Goal: Transaction & Acquisition: Purchase product/service

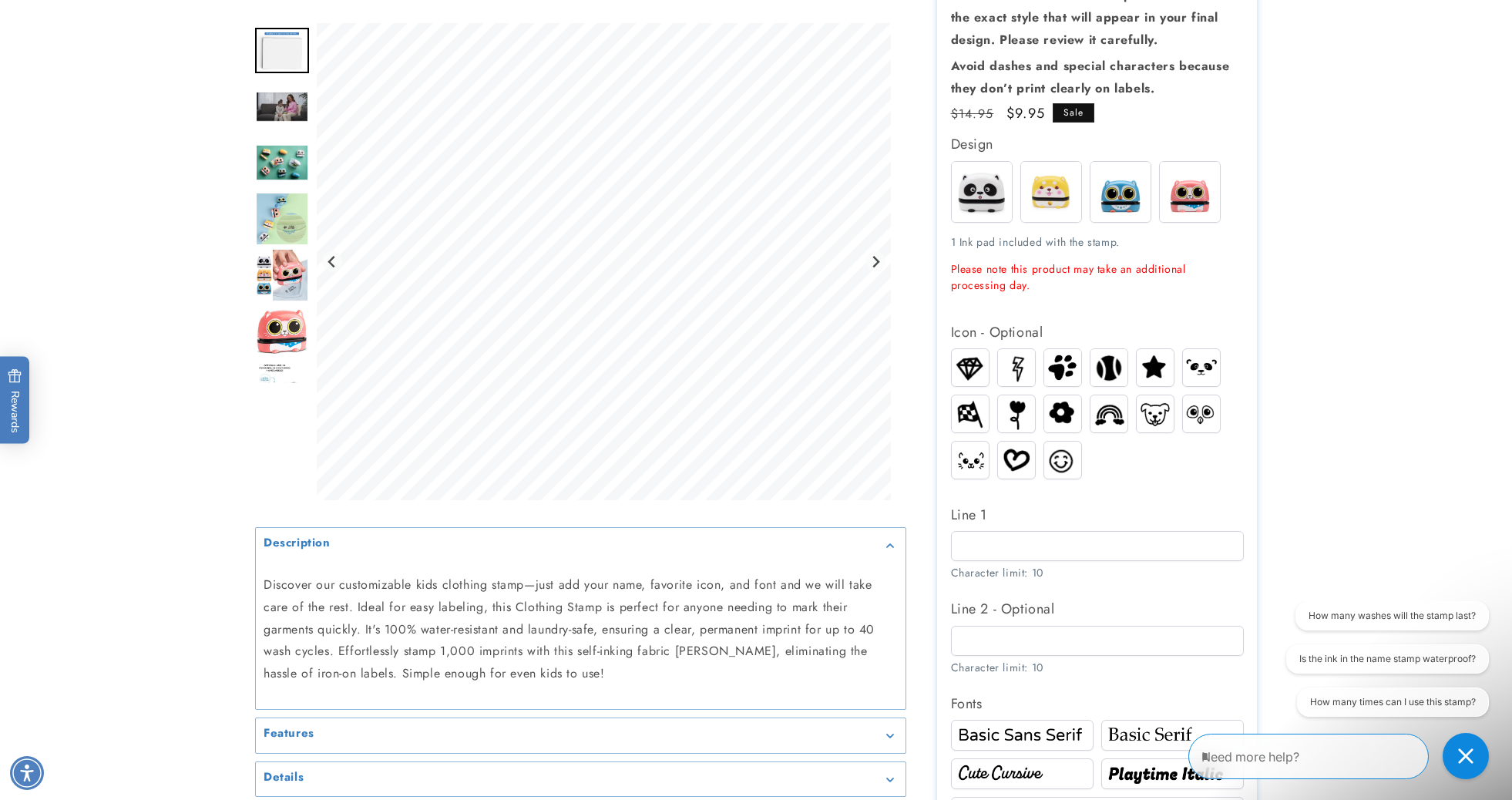
scroll to position [300, 0]
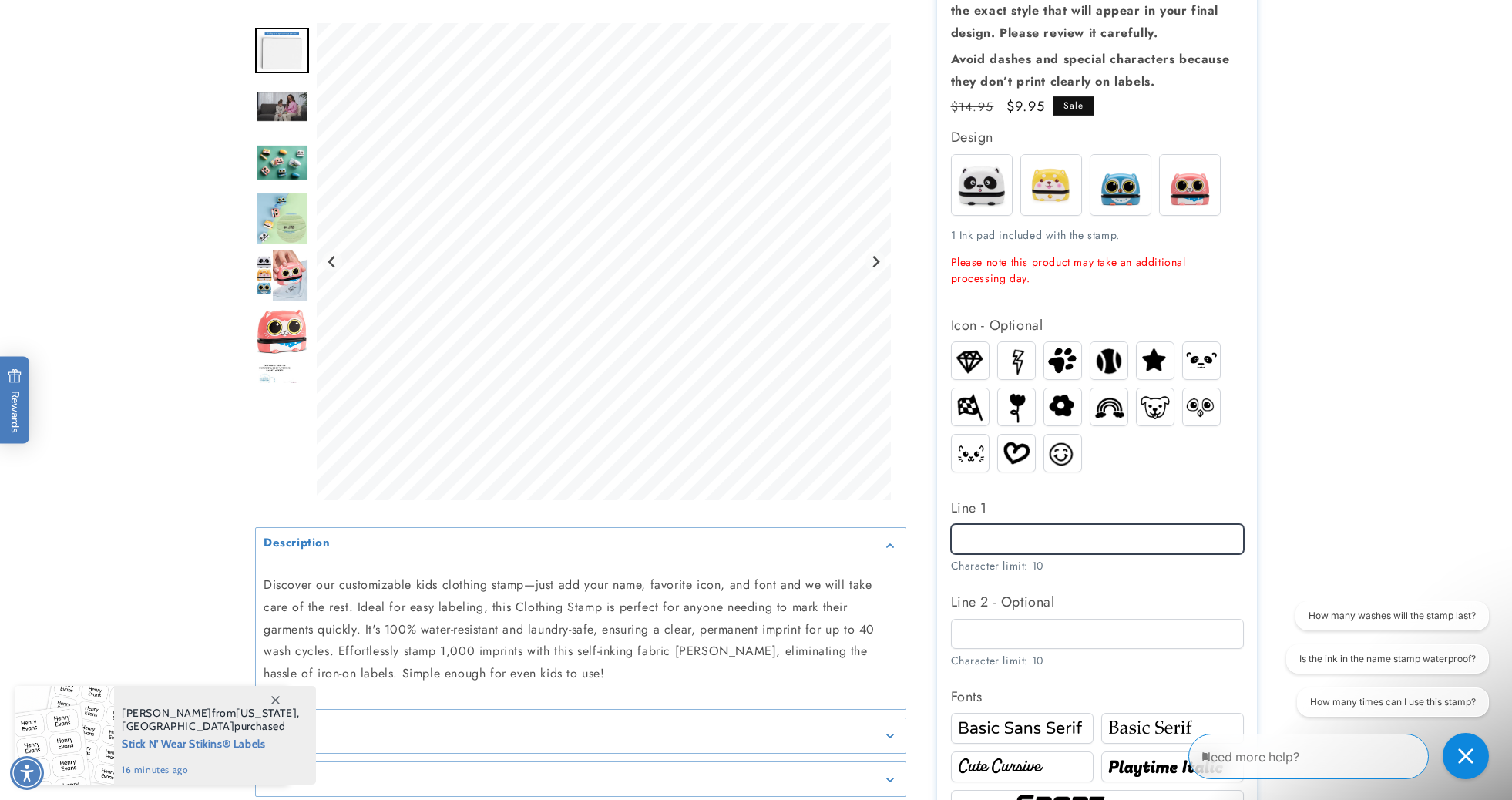
click at [1041, 534] on input "Line 1" at bounding box center [1097, 539] width 293 height 30
type input "*****"
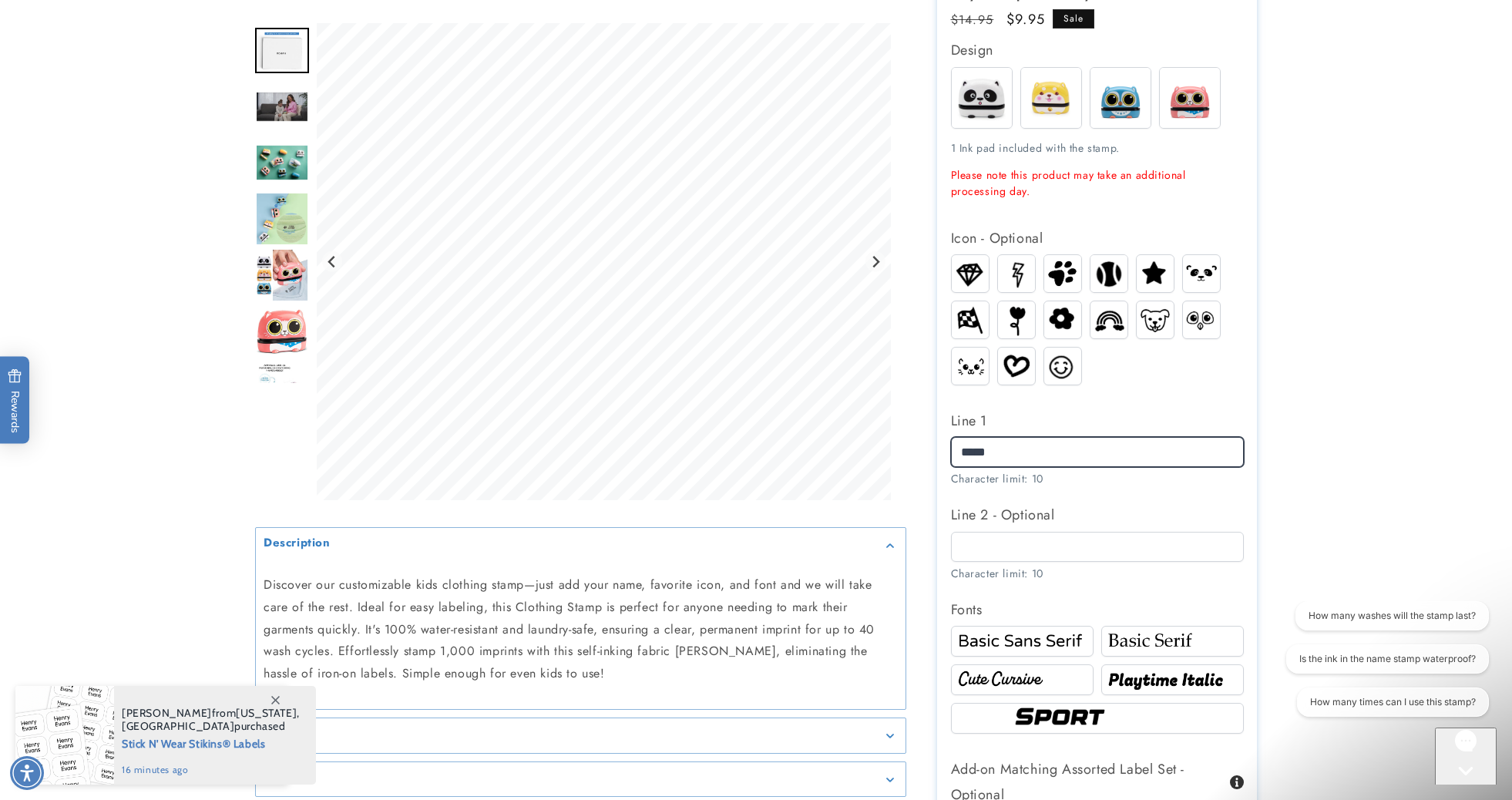
scroll to position [388, 0]
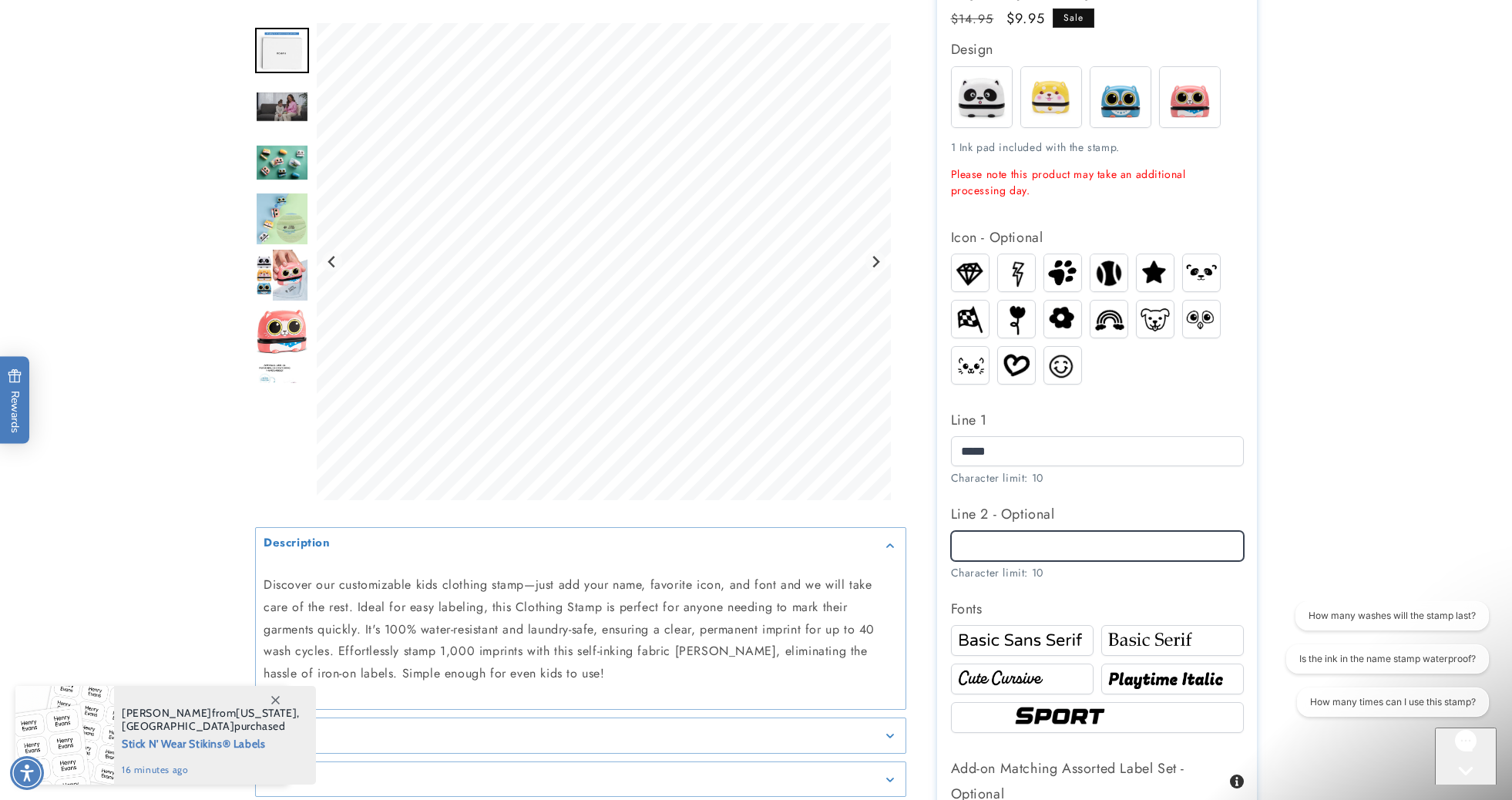
click at [1015, 538] on input "Line 2 - Optional" at bounding box center [1097, 546] width 293 height 30
type input "**********"
click at [1198, 267] on img at bounding box center [1201, 274] width 37 height 29
click at [1199, 269] on img at bounding box center [1201, 274] width 37 height 29
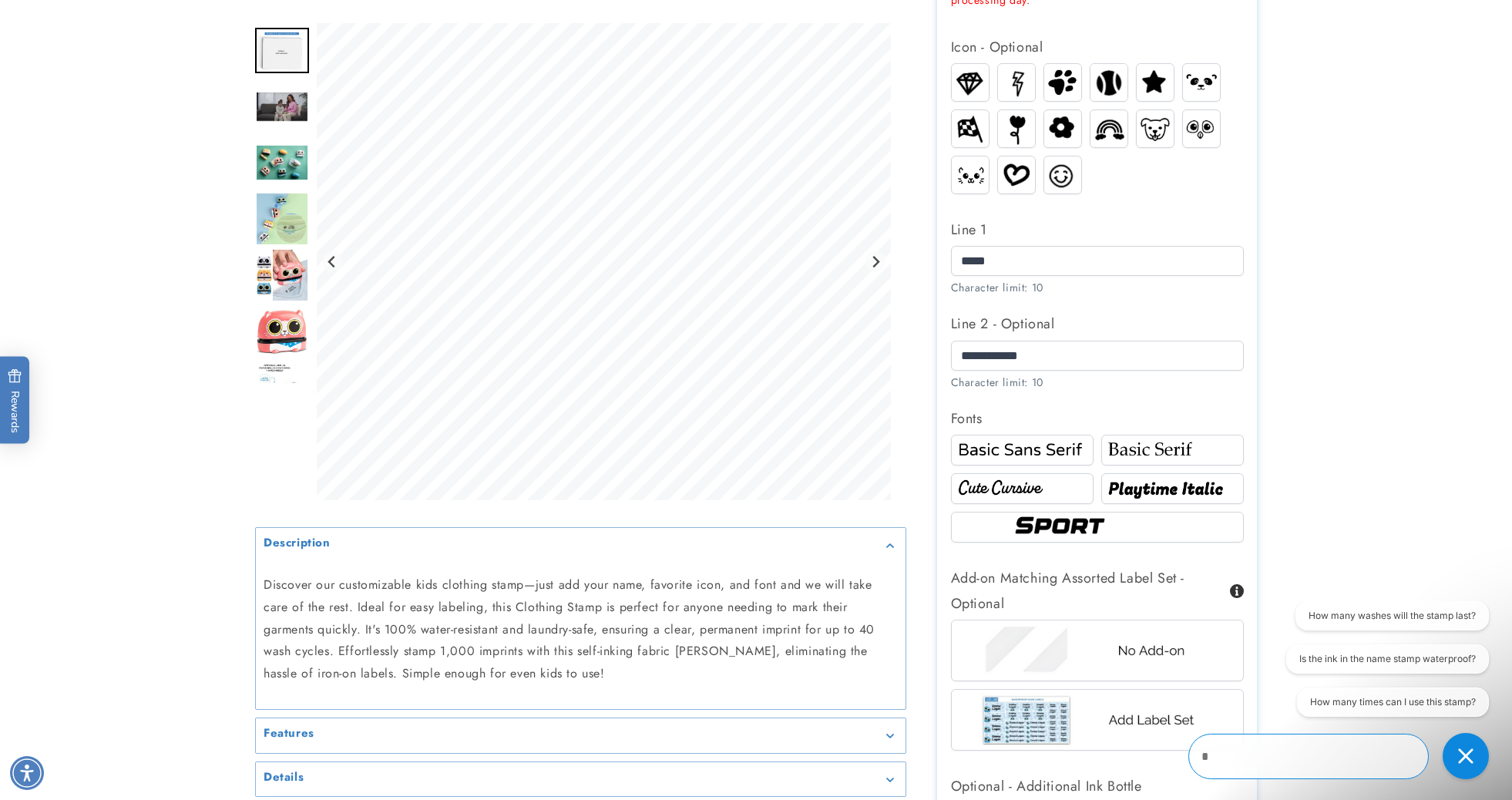
scroll to position [614, 0]
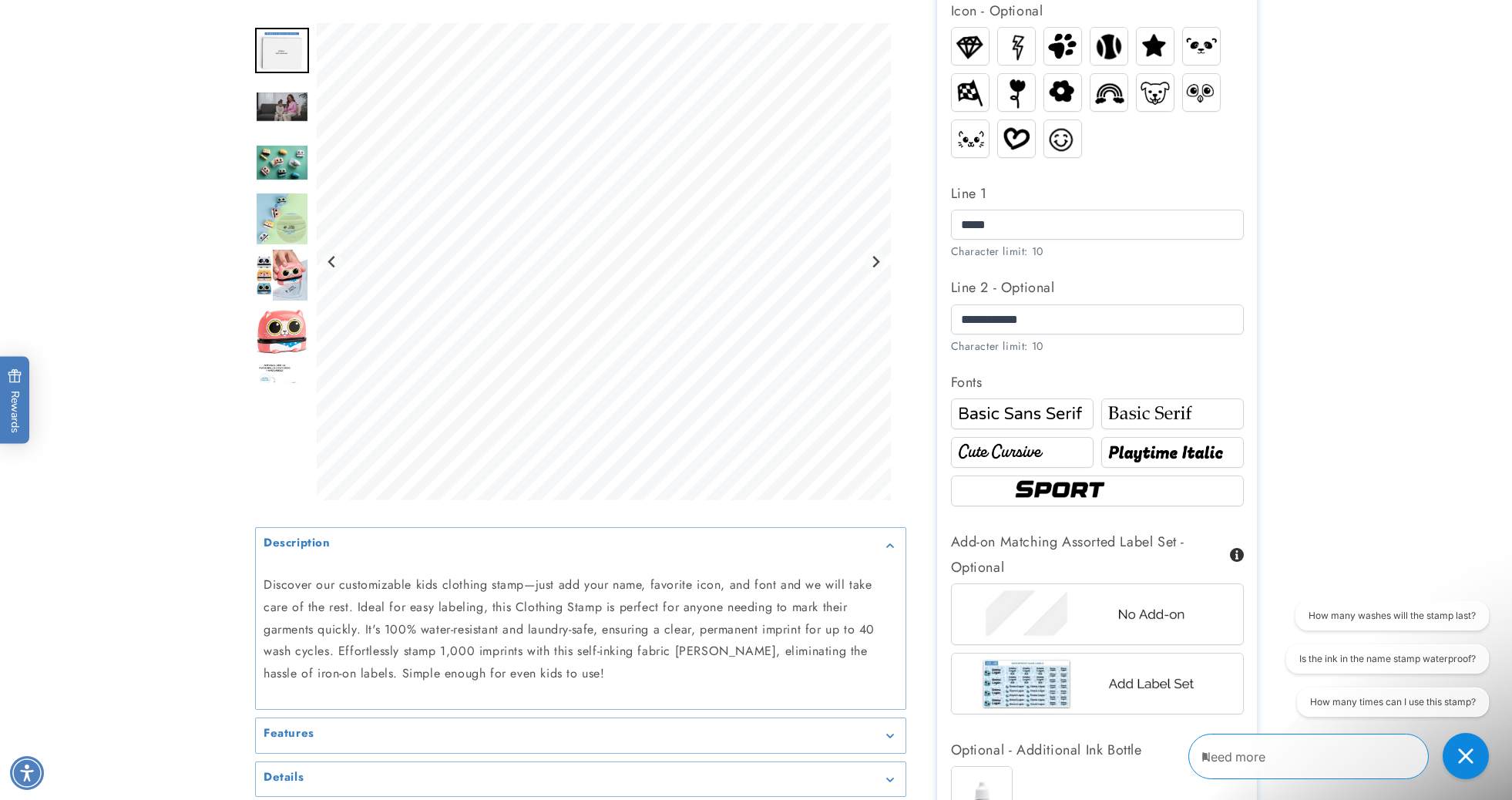
click at [1137, 405] on img at bounding box center [1172, 414] width 138 height 23
click at [1058, 447] on img at bounding box center [1022, 453] width 138 height 23
click at [1124, 452] on img at bounding box center [1172, 453] width 138 height 23
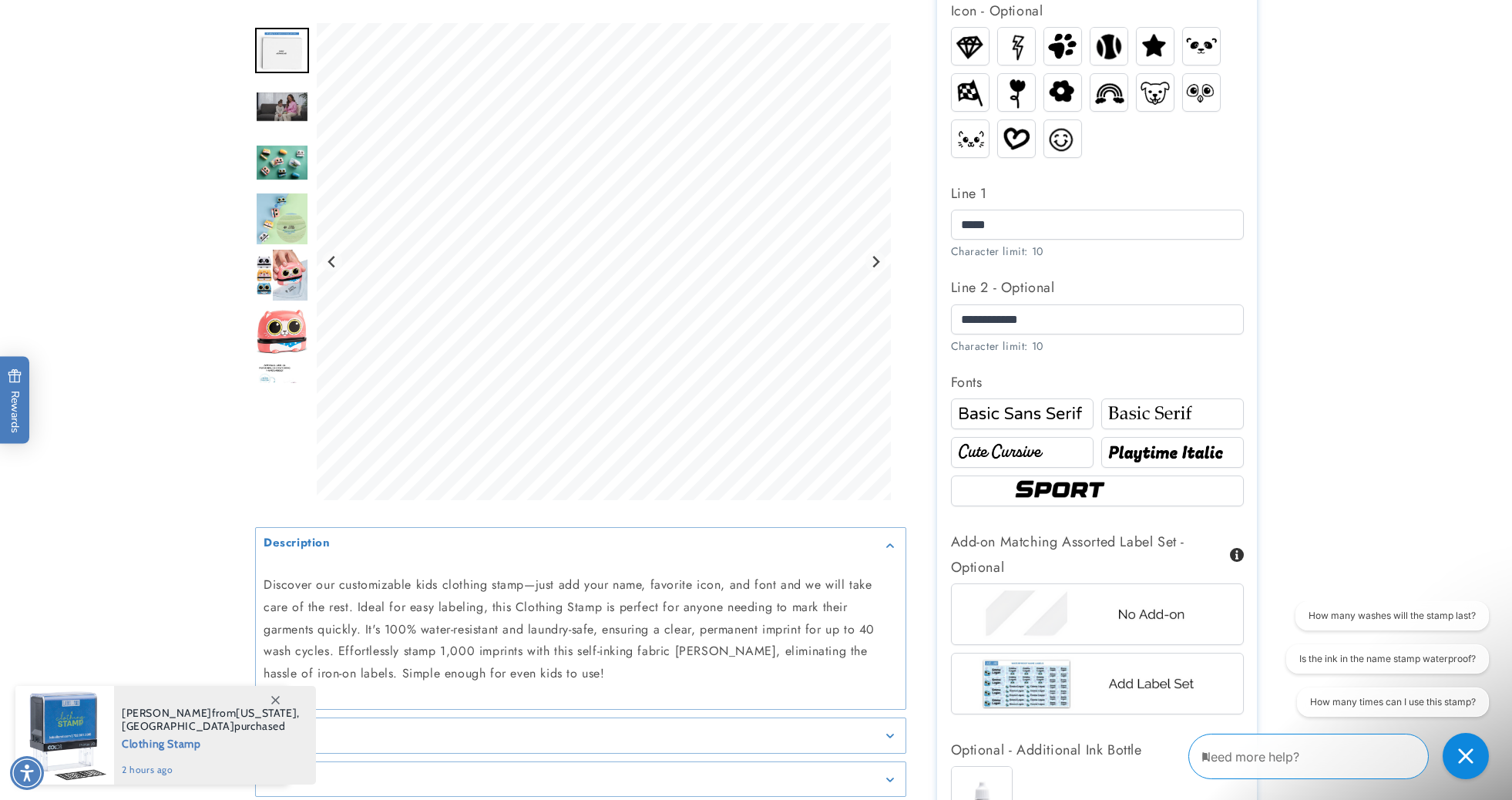
click at [1064, 413] on img at bounding box center [1022, 414] width 138 height 23
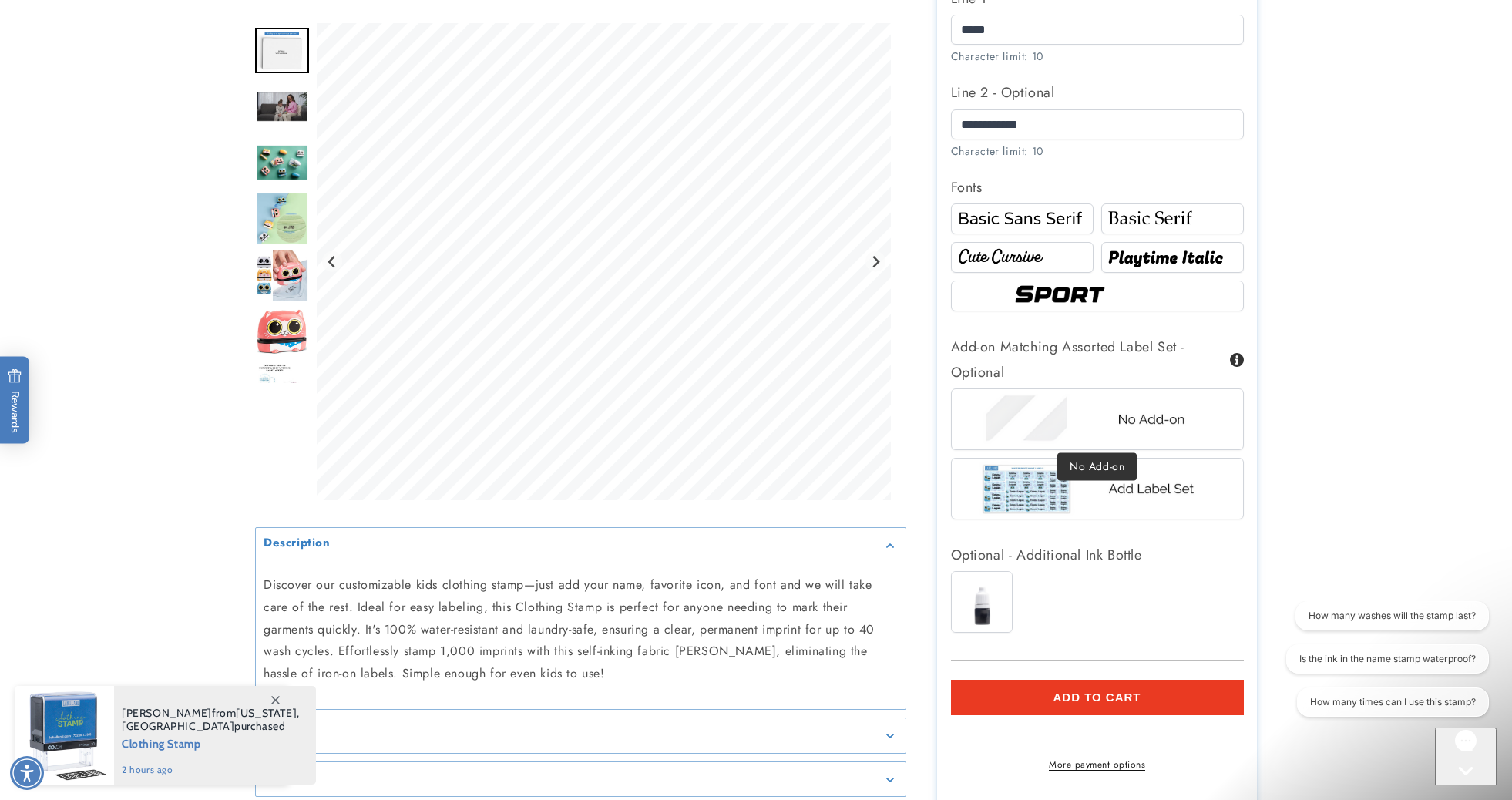
scroll to position [825, 0]
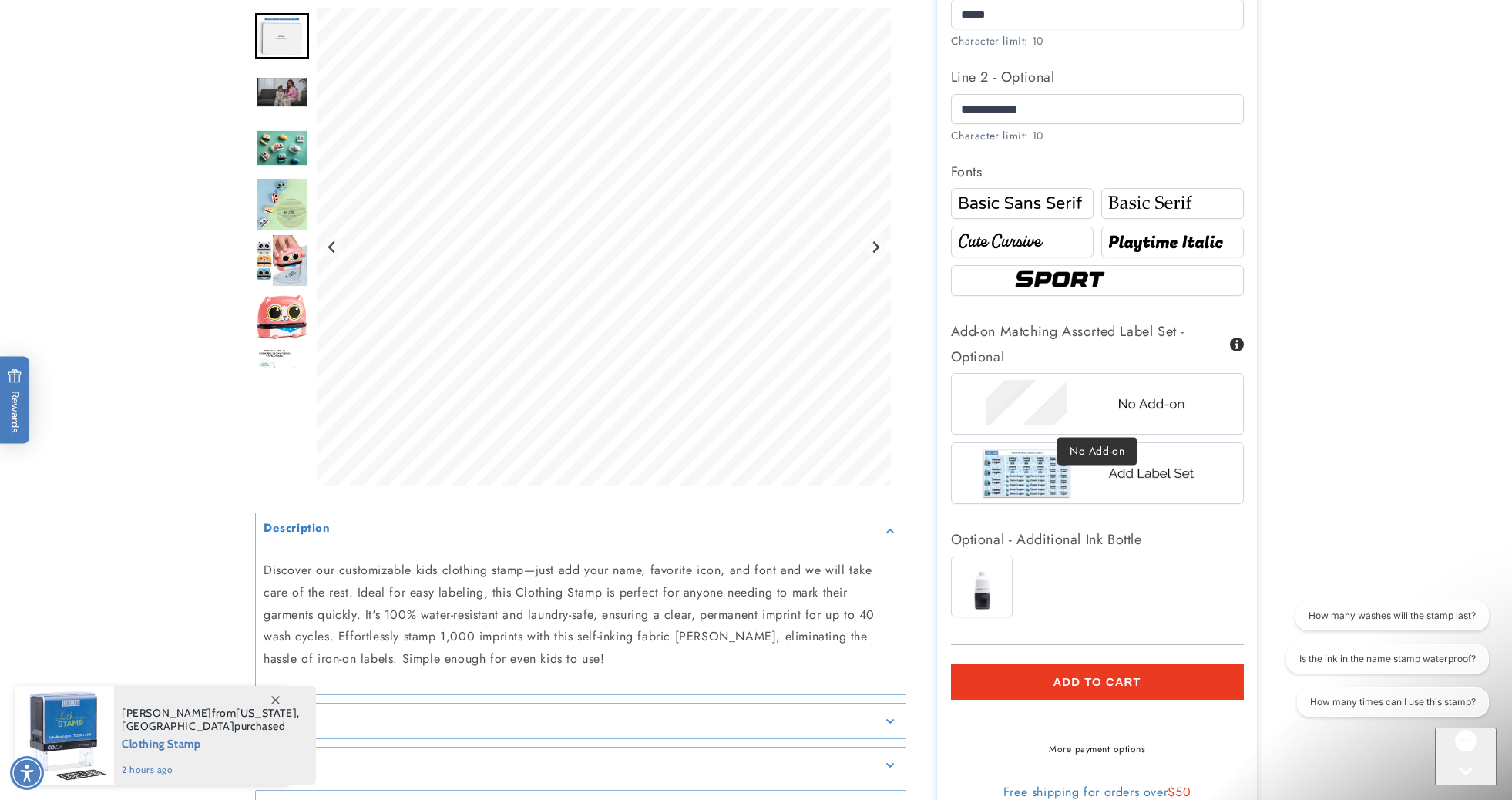
click at [1121, 400] on img at bounding box center [1097, 404] width 240 height 60
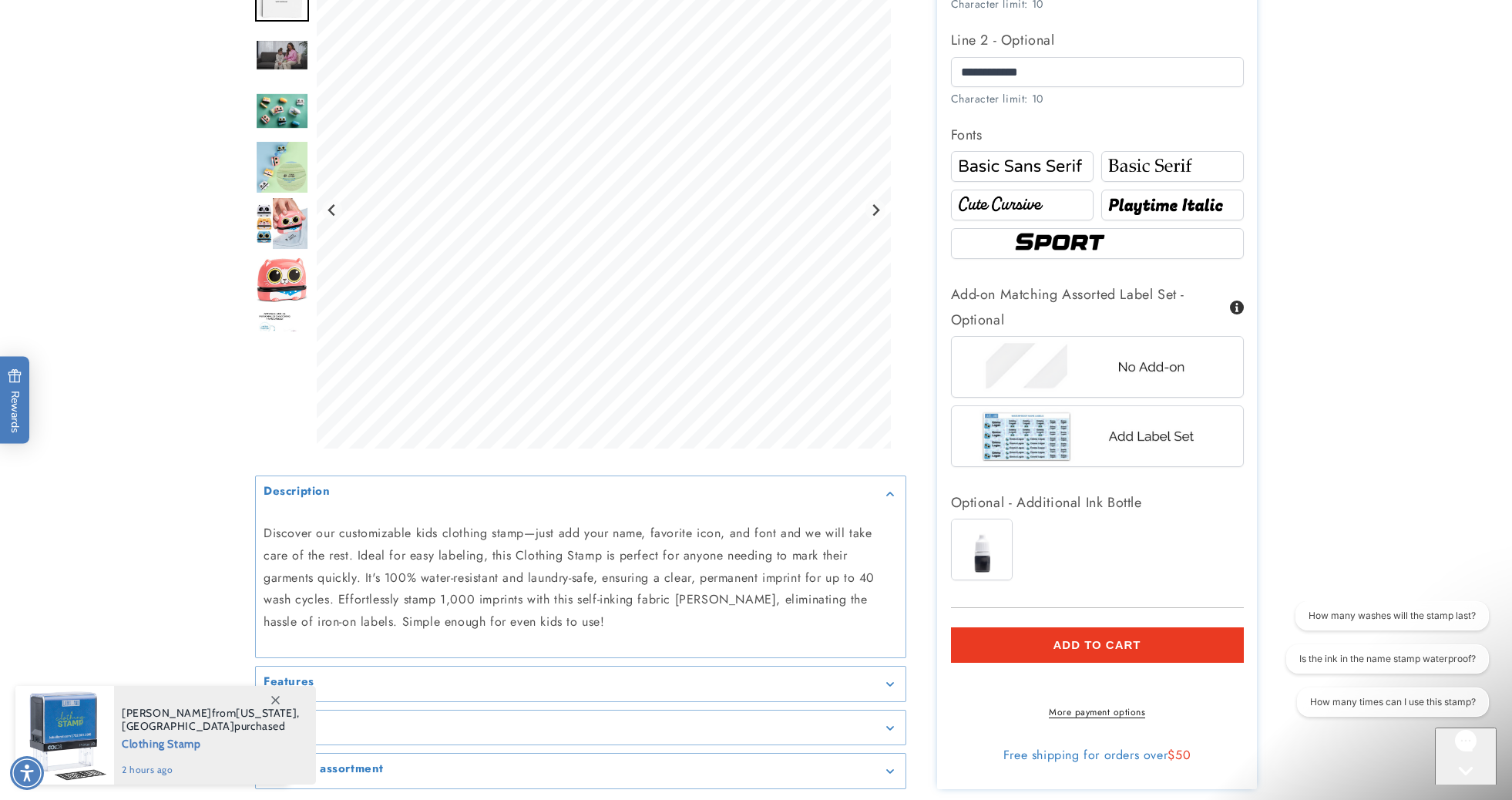
scroll to position [864, 0]
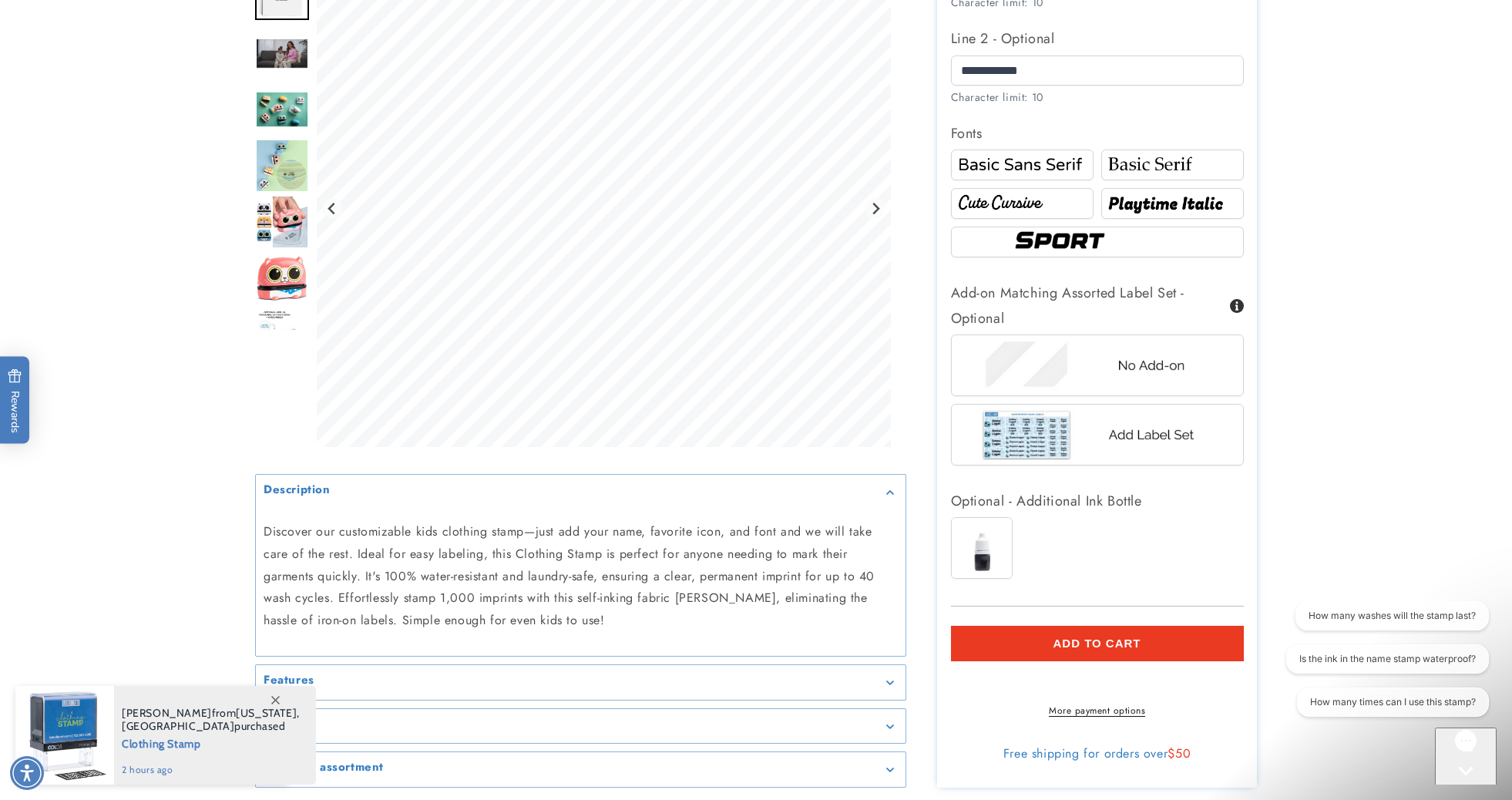
click at [1128, 637] on span "Add to cart" at bounding box center [1097, 643] width 88 height 14
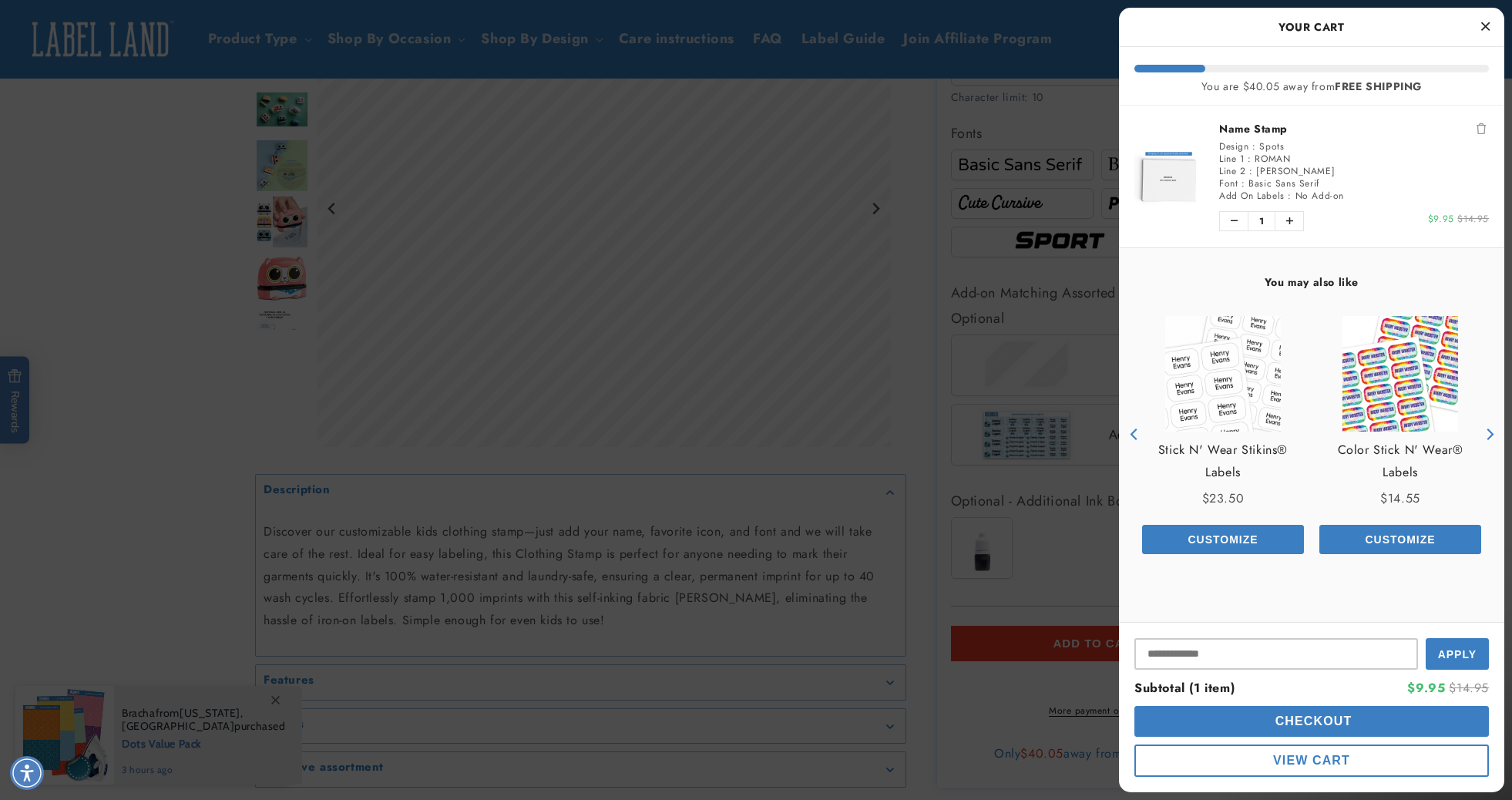
click at [1316, 760] on span "View Cart" at bounding box center [1312, 760] width 77 height 14
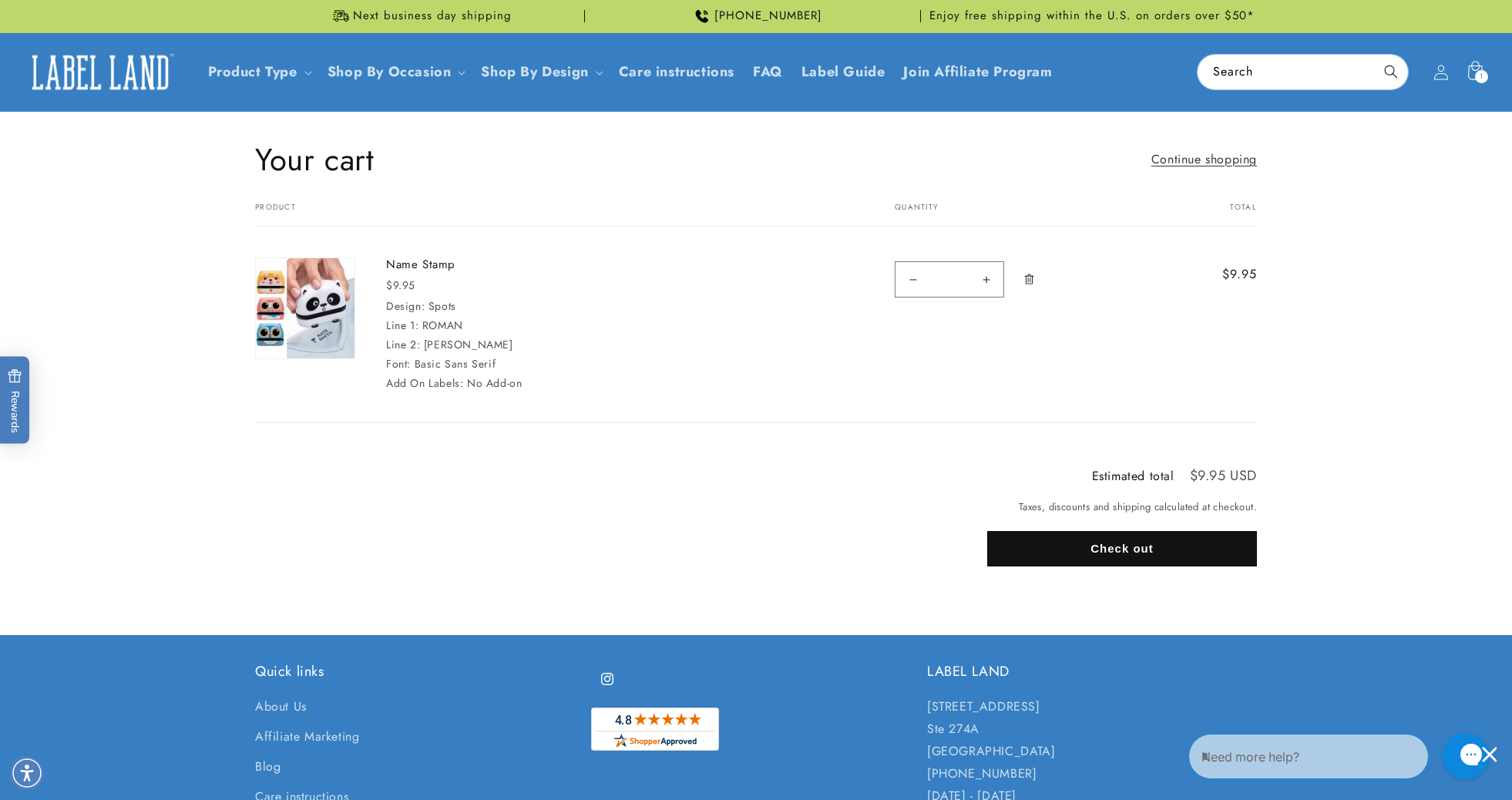
click at [132, 75] on img at bounding box center [100, 72] width 154 height 48
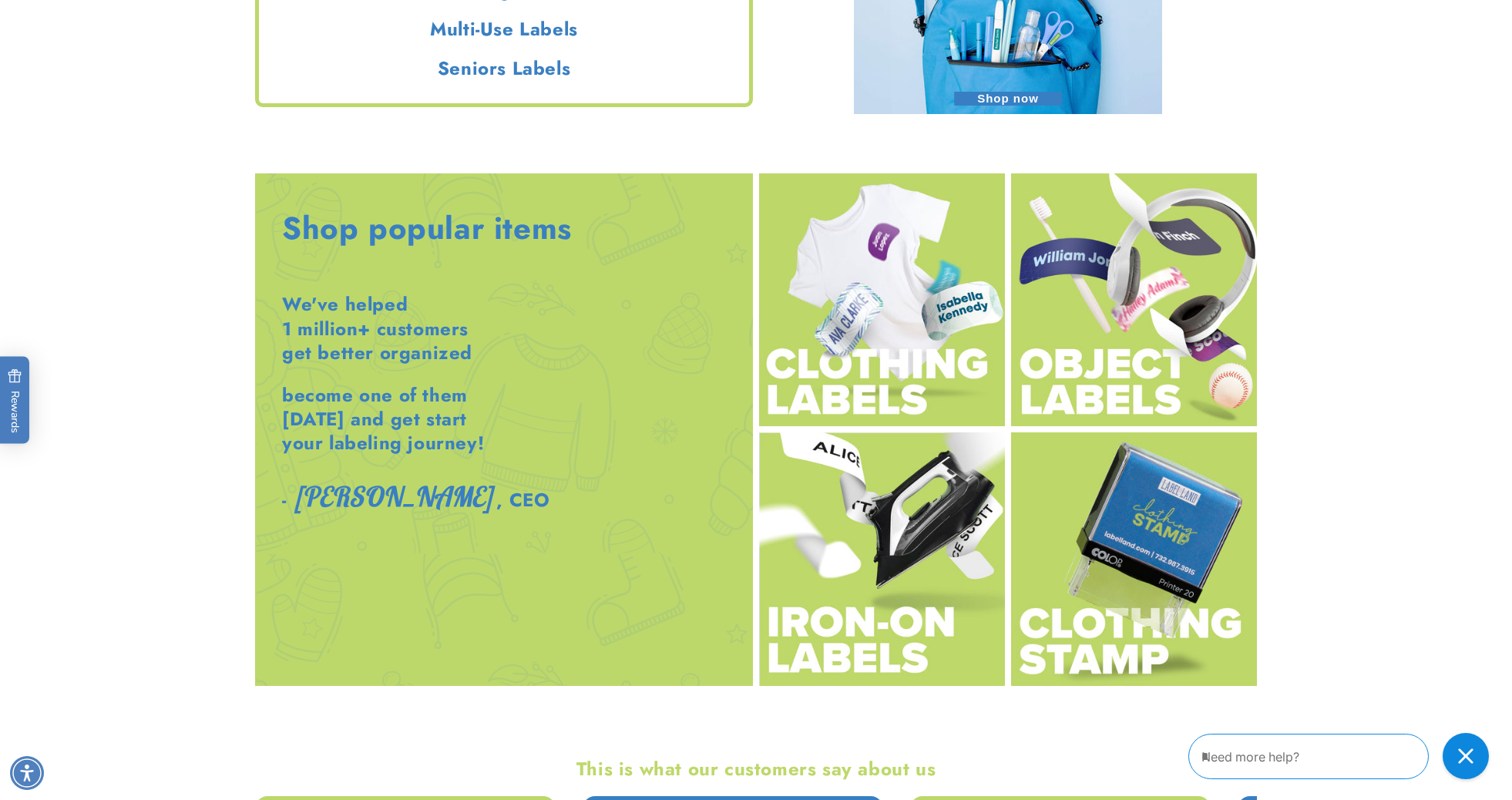
scroll to position [1759, 0]
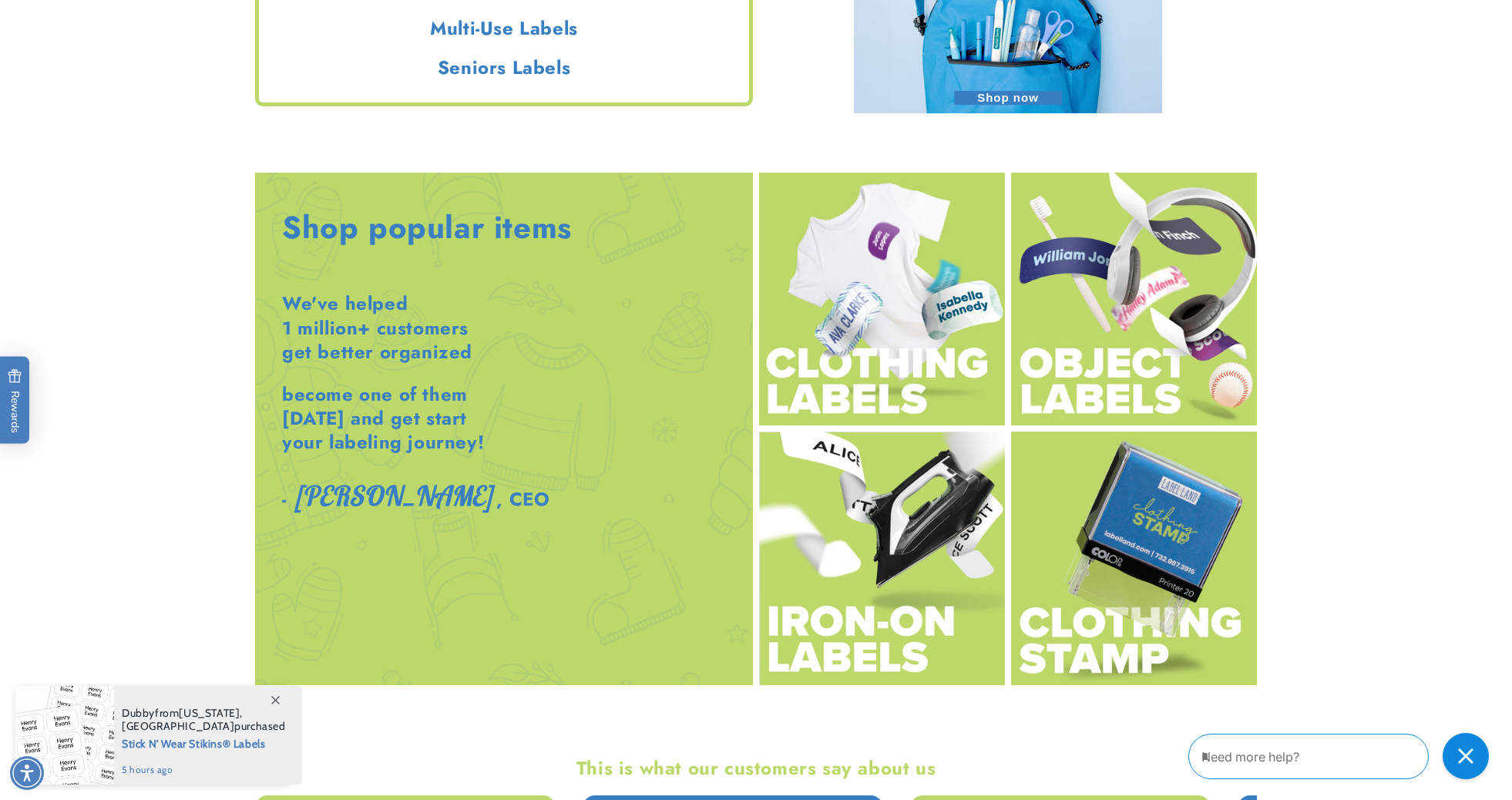
click at [1118, 371] on img at bounding box center [1134, 300] width 246 height 254
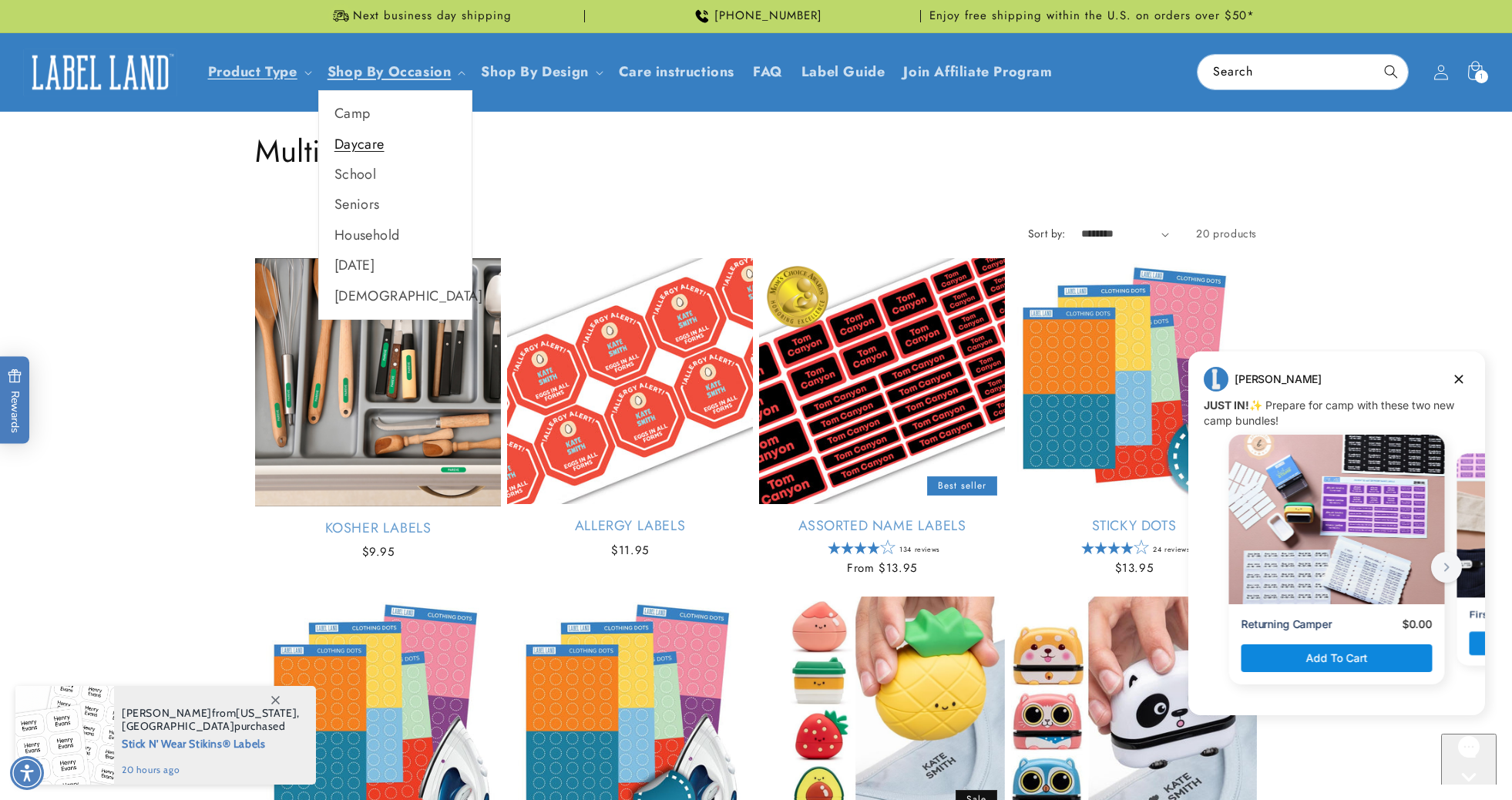
click at [367, 142] on link "Daycare" at bounding box center [394, 144] width 152 height 30
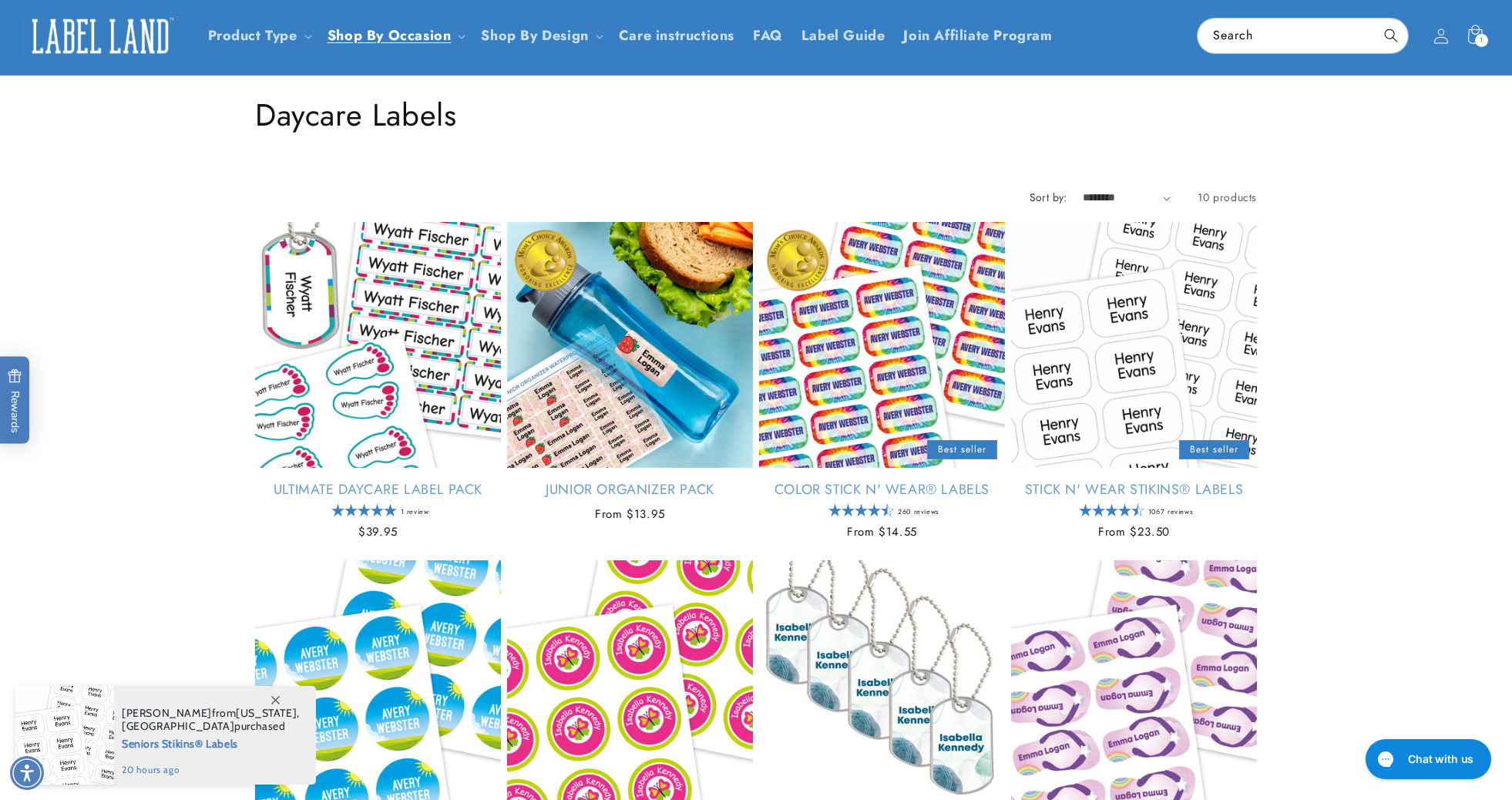
scroll to position [250, 0]
